Goal: Task Accomplishment & Management: Manage account settings

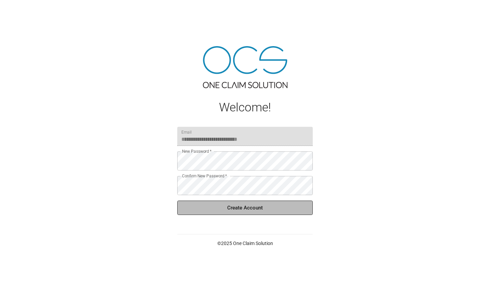
click at [256, 207] on button "Create Account" at bounding box center [244, 208] width 135 height 14
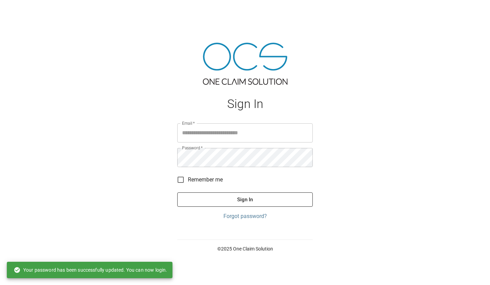
type input "**********"
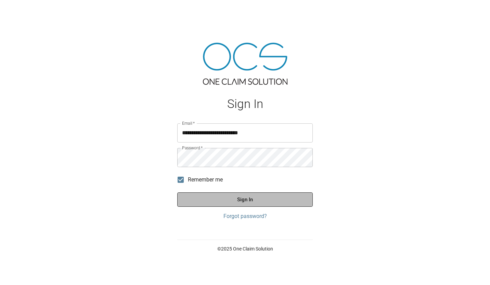
click at [210, 201] on button "Sign In" at bounding box center [244, 200] width 135 height 14
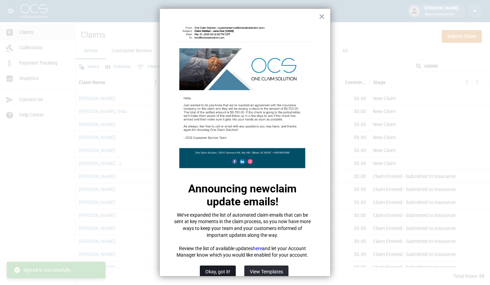
click at [220, 269] on button "Okay, got it!" at bounding box center [218, 272] width 36 height 12
